Goal: Information Seeking & Learning: Learn about a topic

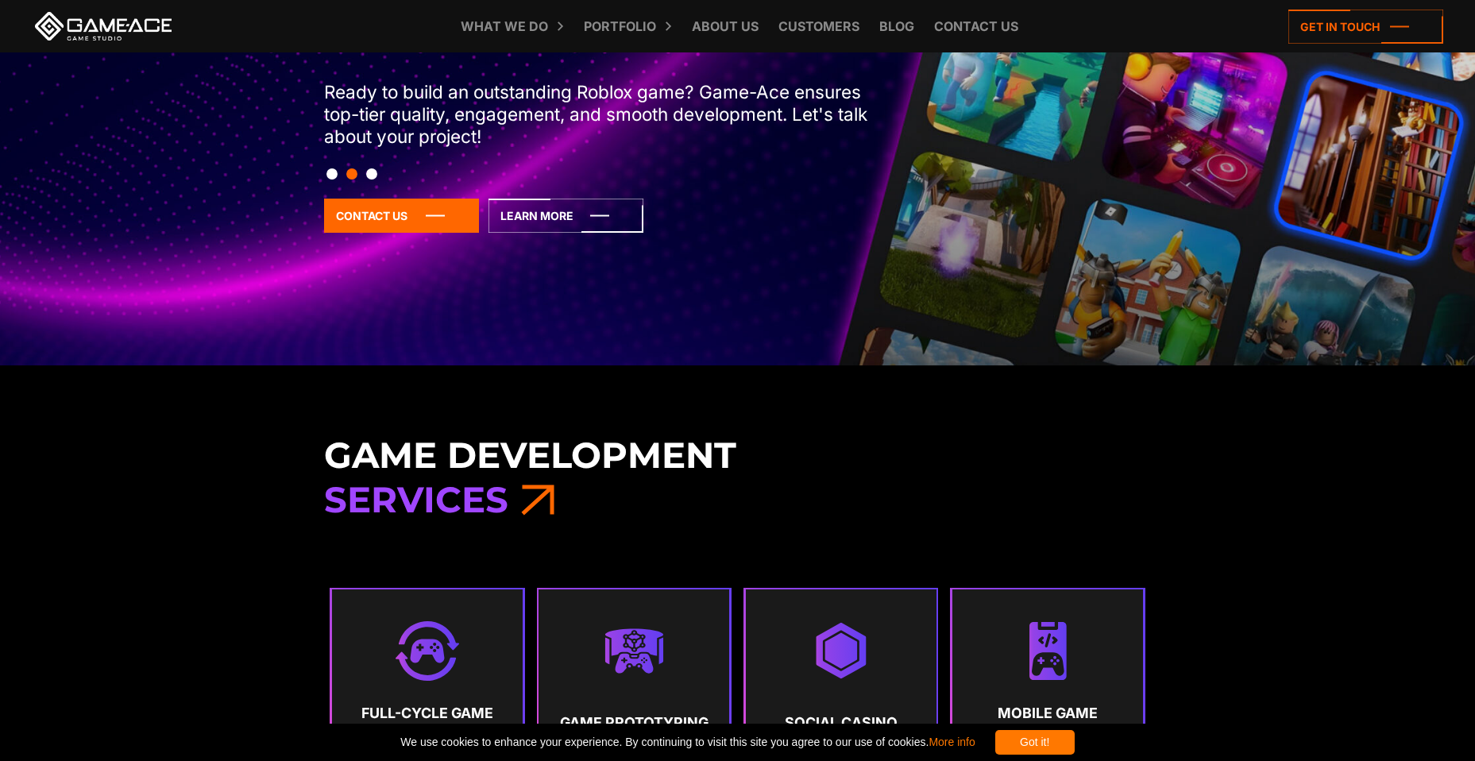
scroll to position [159, 0]
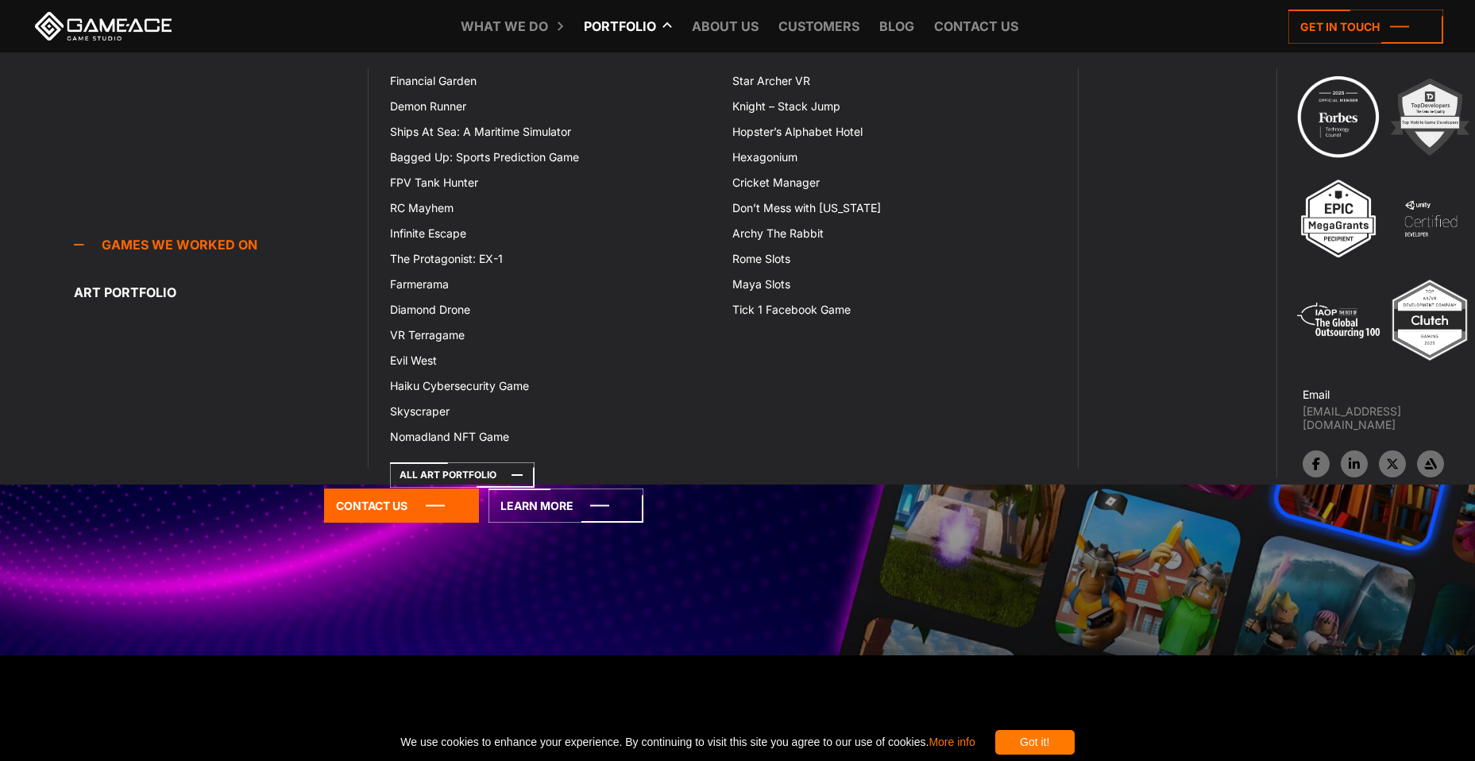
click at [633, 29] on link "Portfolio" at bounding box center [620, 26] width 88 height 52
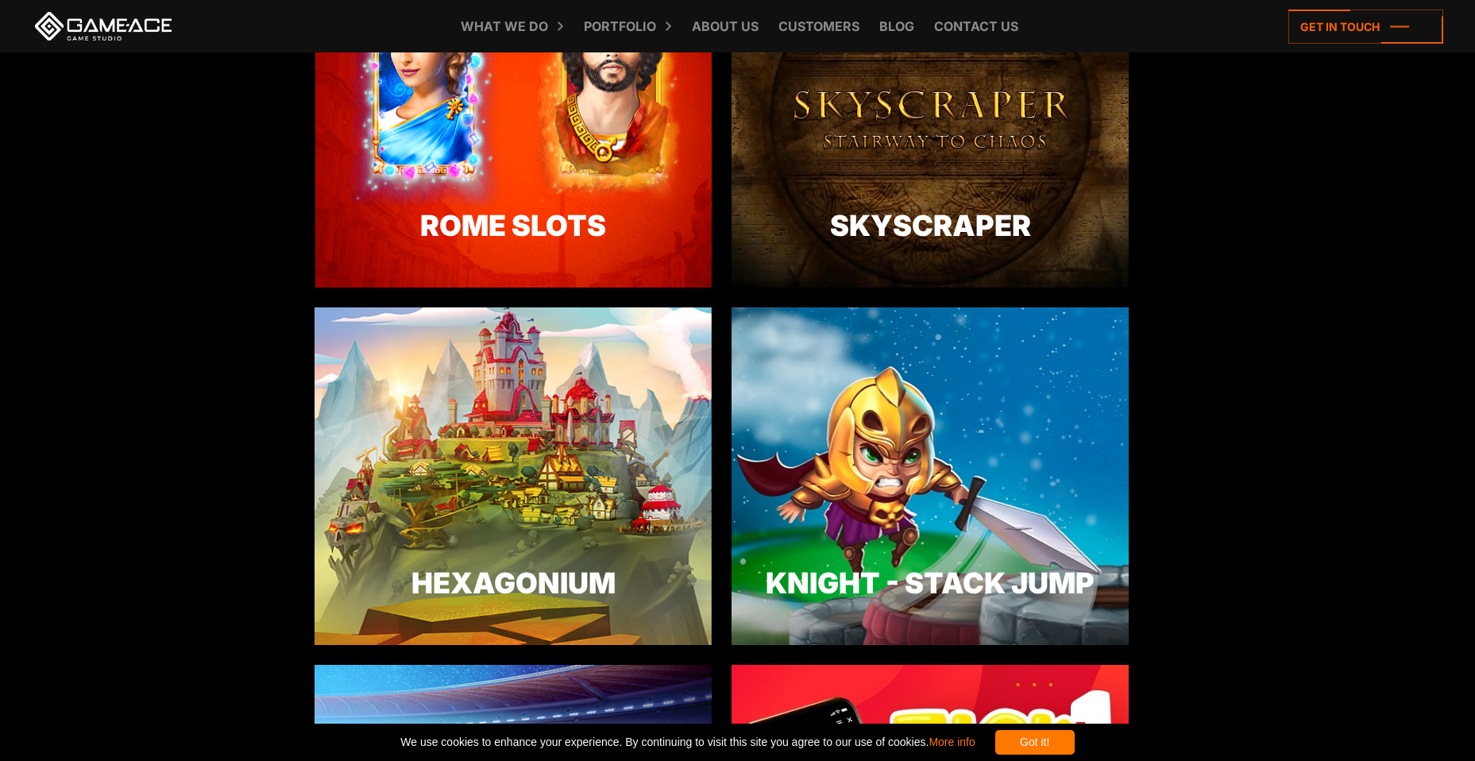
scroll to position [3177, 0]
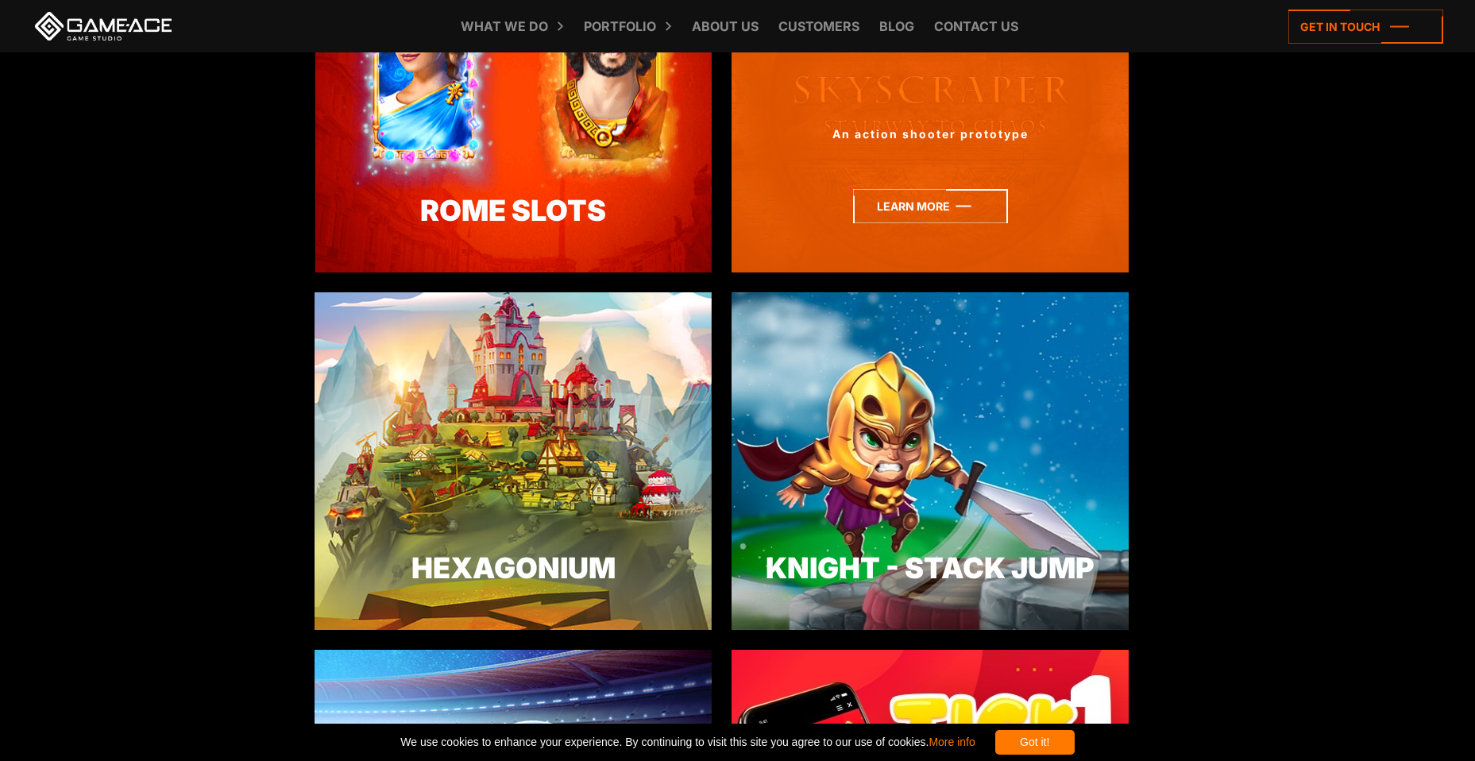
click at [951, 210] on icon at bounding box center [930, 206] width 155 height 34
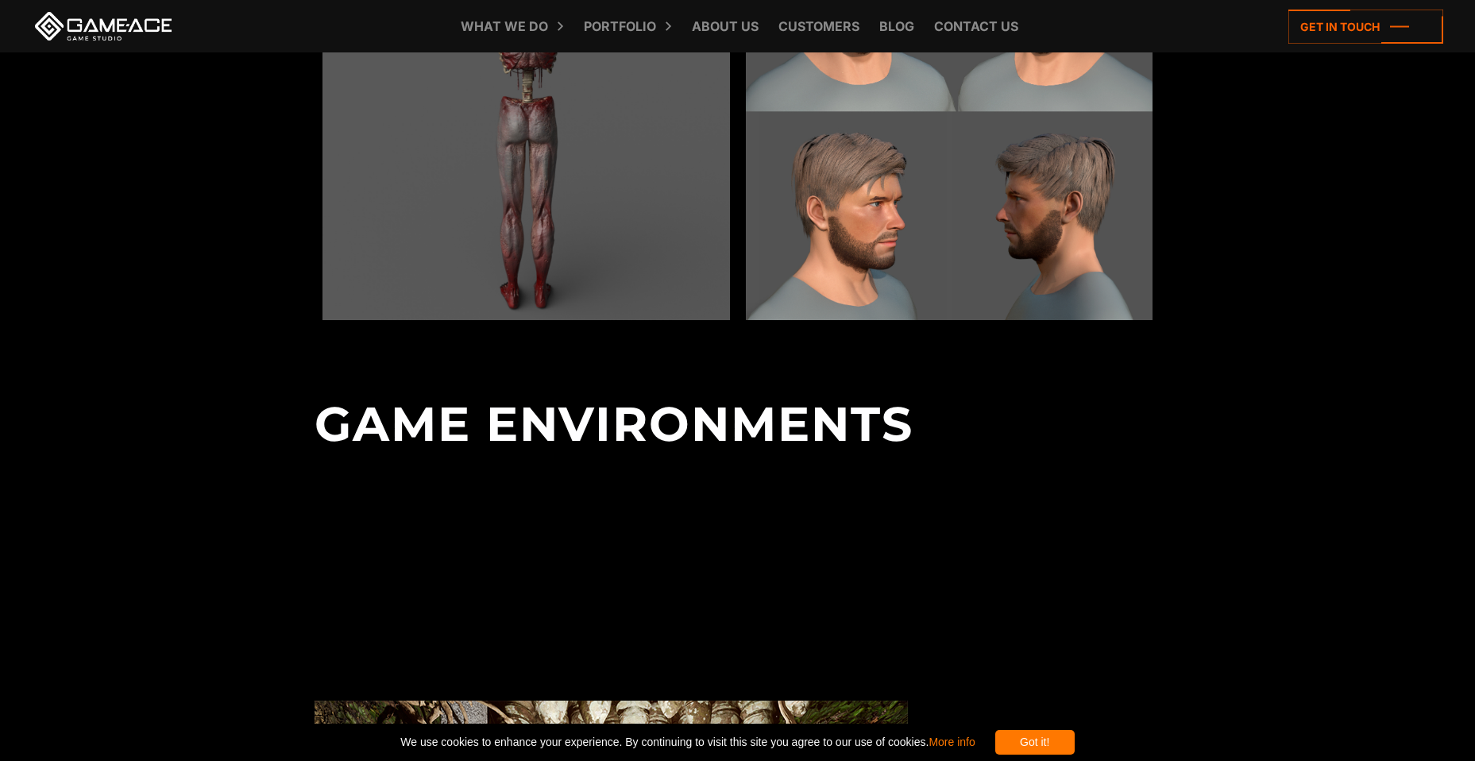
scroll to position [2462, 0]
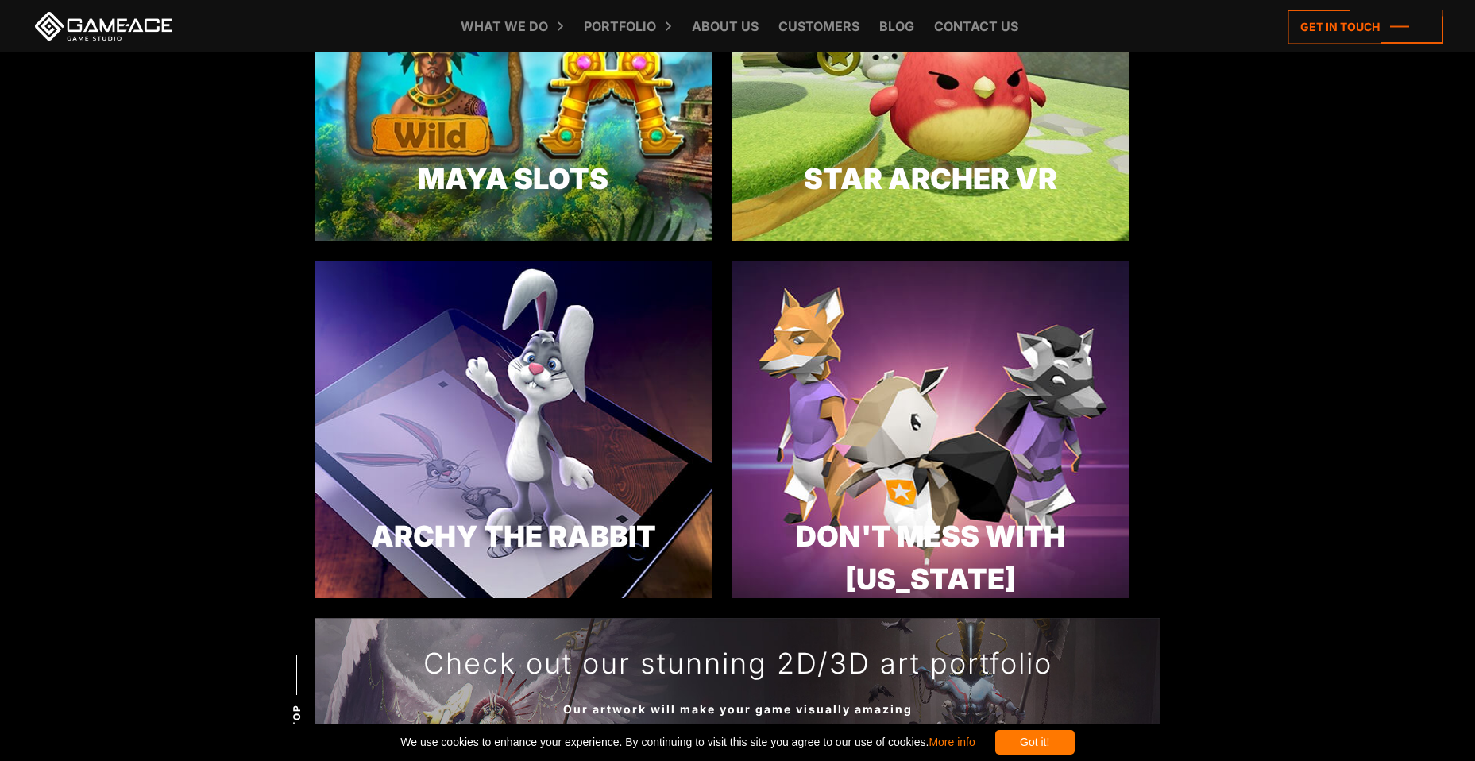
scroll to position [4686, 0]
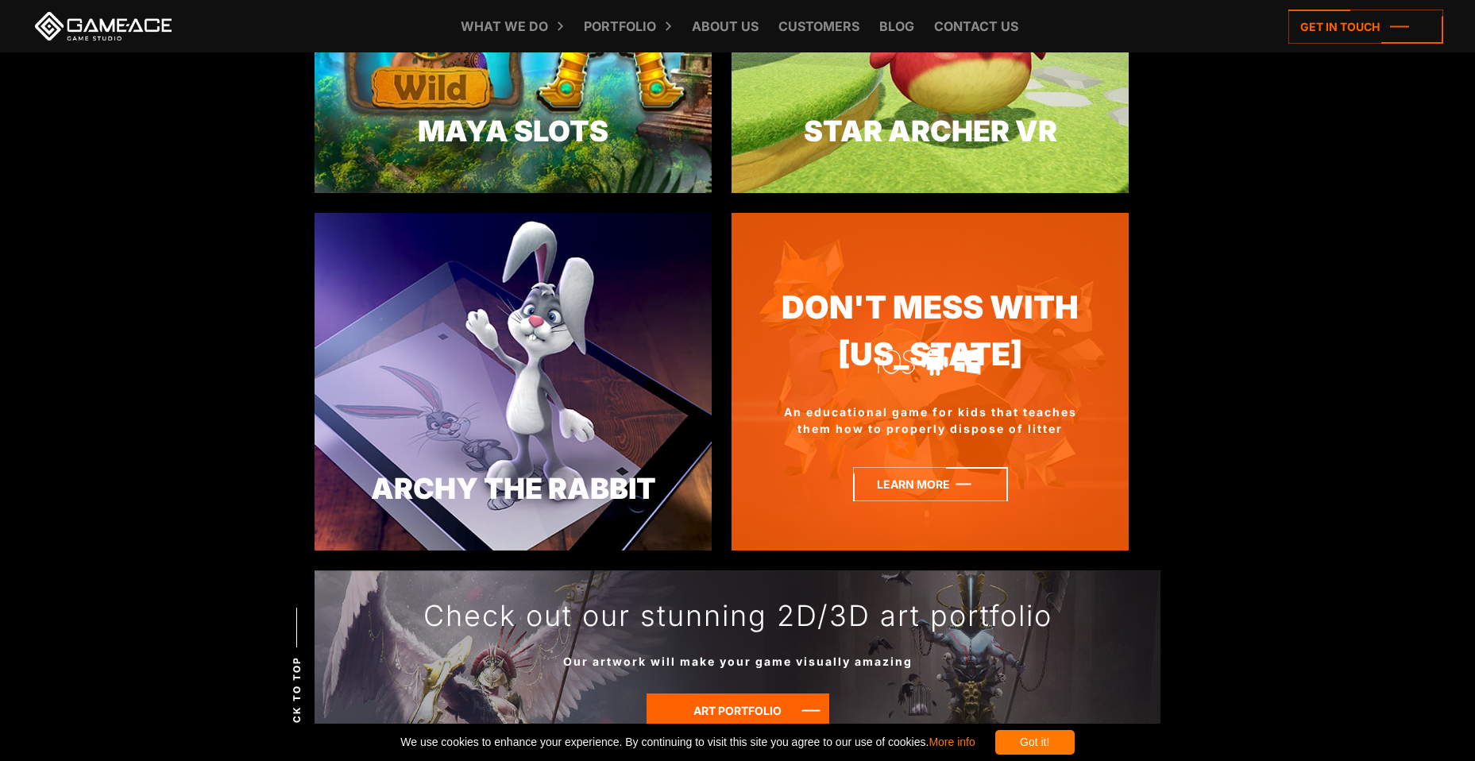
click at [959, 483] on icon at bounding box center [930, 484] width 155 height 34
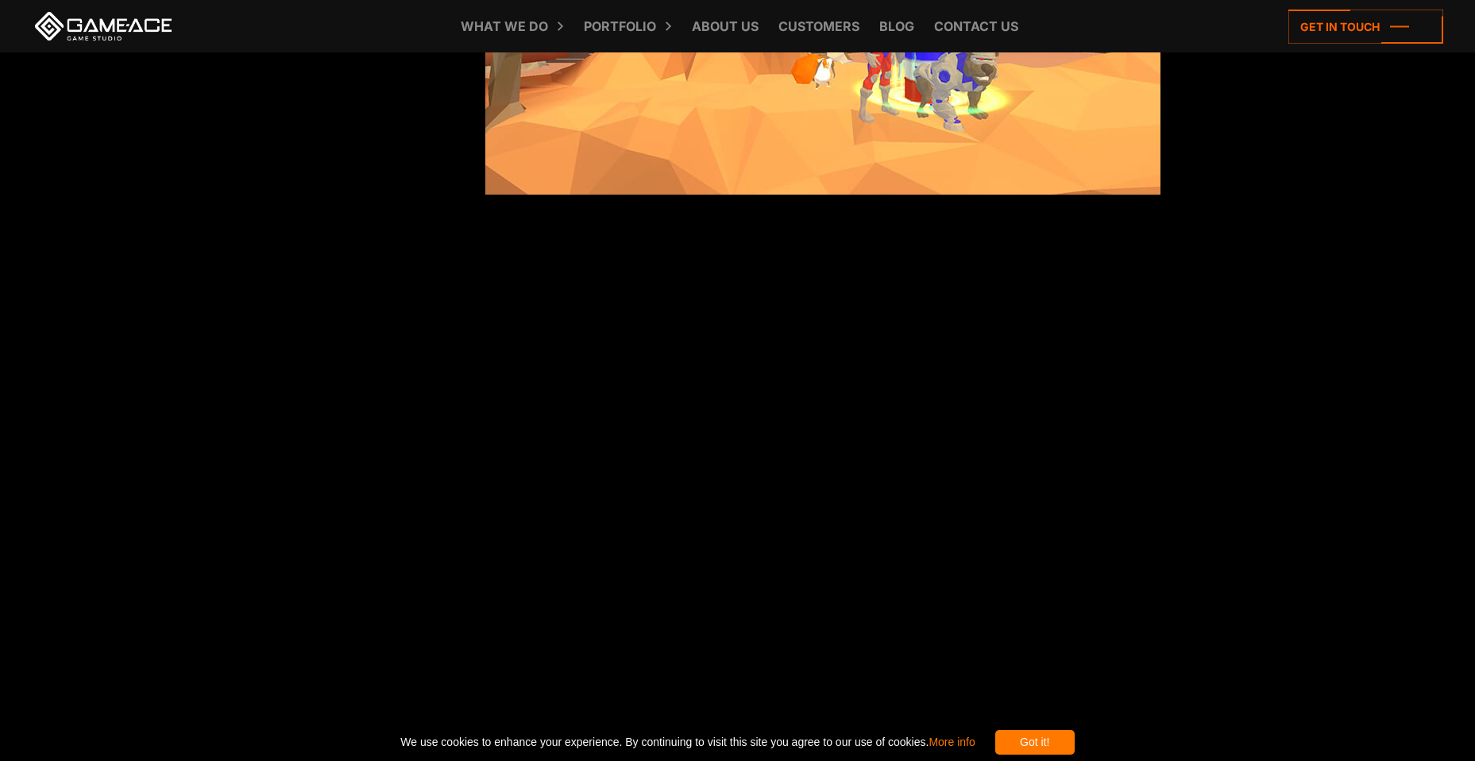
scroll to position [2462, 0]
